Goal: Information Seeking & Learning: Learn about a topic

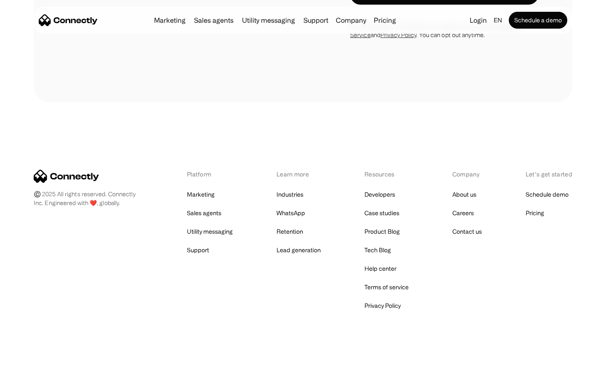
scroll to position [1624, 0]
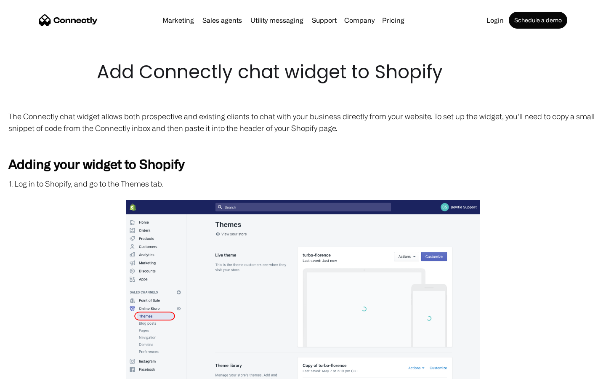
scroll to position [1422, 0]
